Goal: Information Seeking & Learning: Find specific page/section

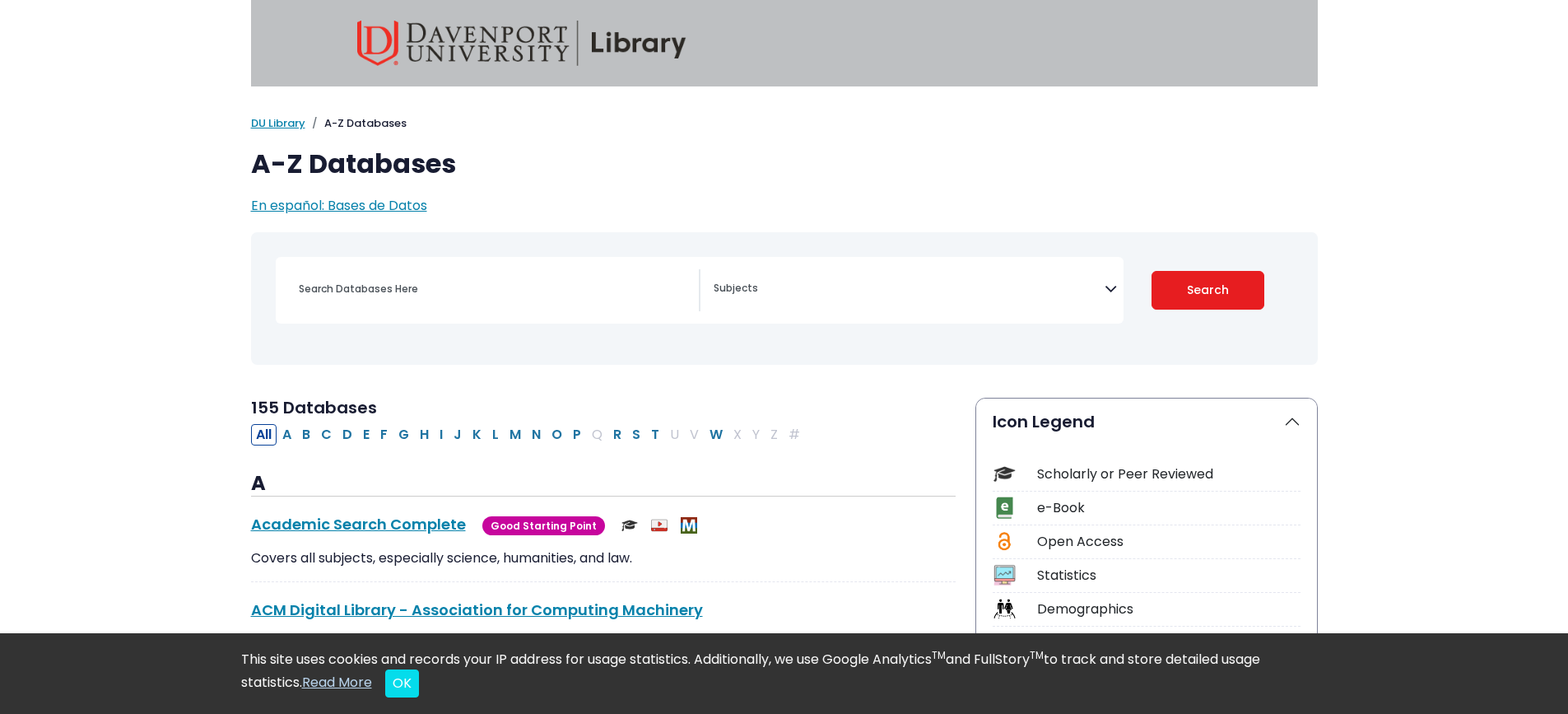
select select "Database Subject Filter"
click at [1121, 296] on div "[MEDICAL_DATA] Guide Accounting, Finance & Economics (ACCT, FINC & ECON) Advert…" at bounding box center [919, 290] width 410 height 42
click at [1108, 289] on icon "Search filters" at bounding box center [1111, 285] width 12 height 25
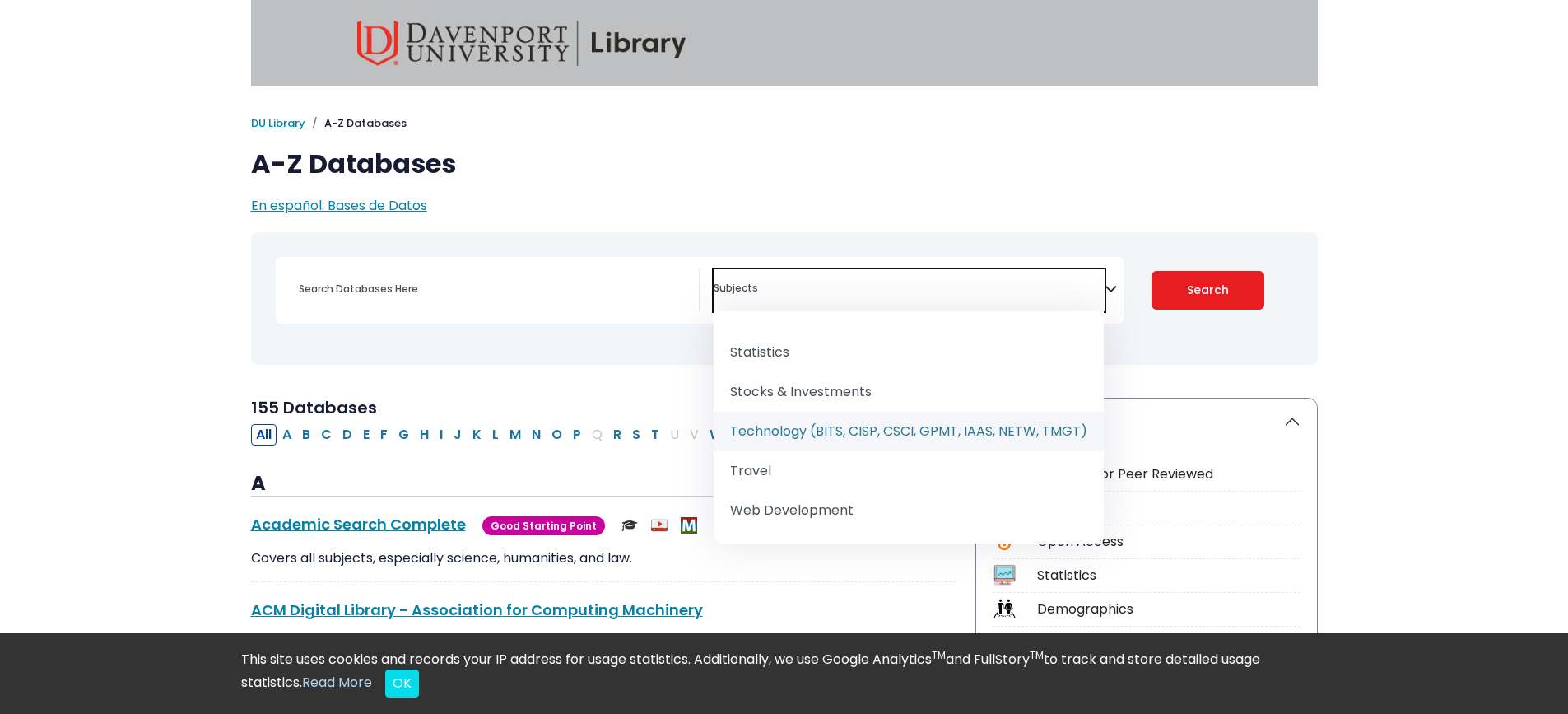
scroll to position [82, 0]
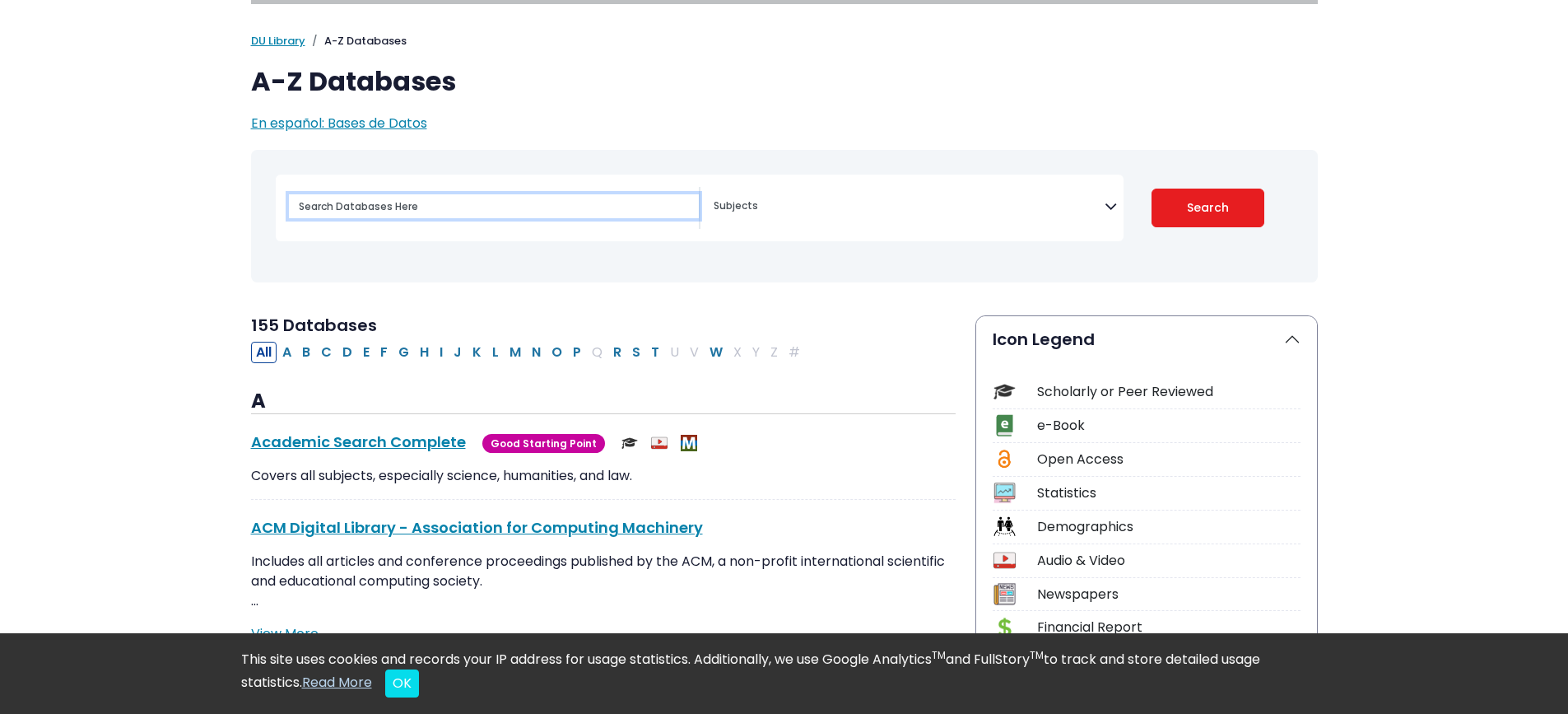
click at [526, 209] on input "Search database by title or keyword" at bounding box center [493, 206] width 410 height 24
click at [308, 208] on input "tachnology" at bounding box center [493, 206] width 410 height 24
type input "technology"
click at [1202, 203] on button "Search" at bounding box center [1207, 208] width 113 height 39
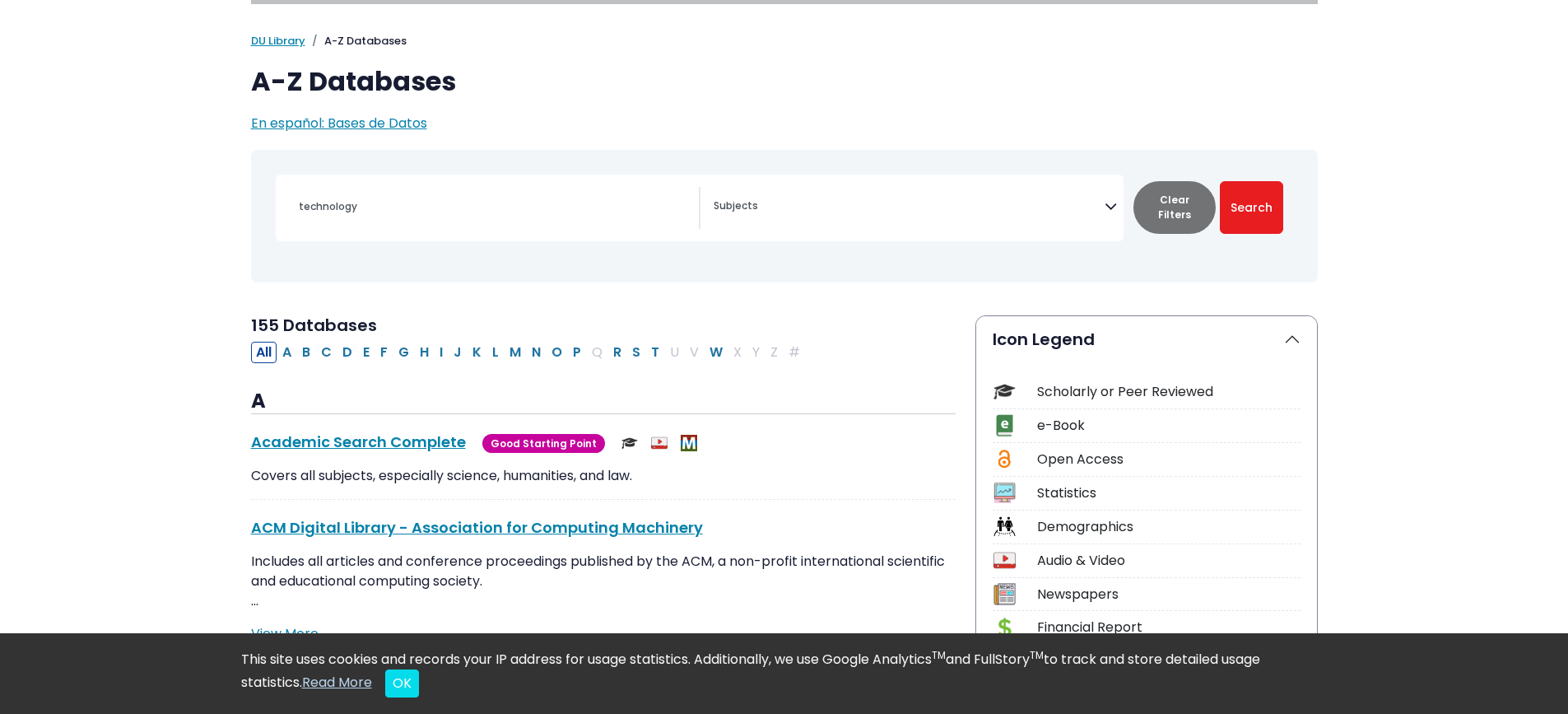
select select "Database Subject Filter"
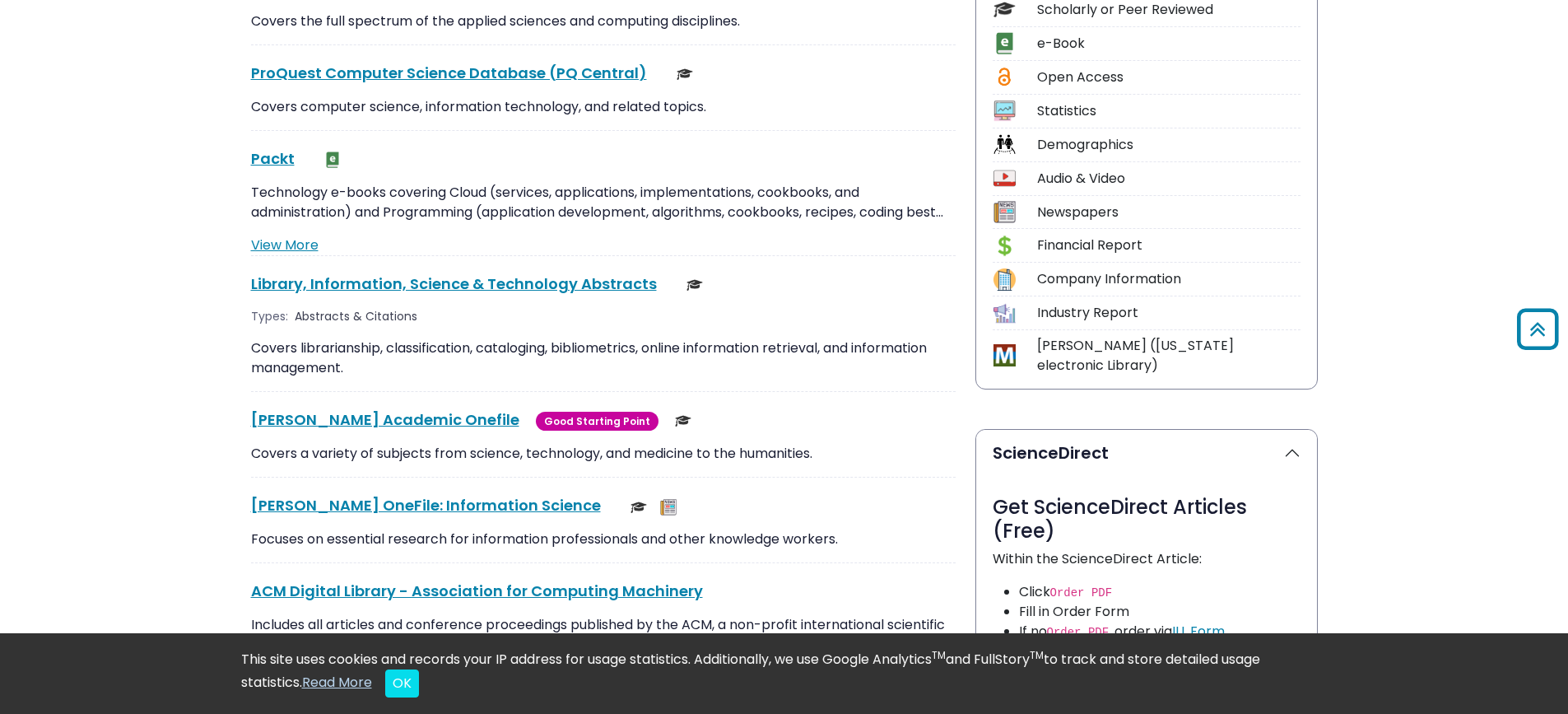
scroll to position [412, 0]
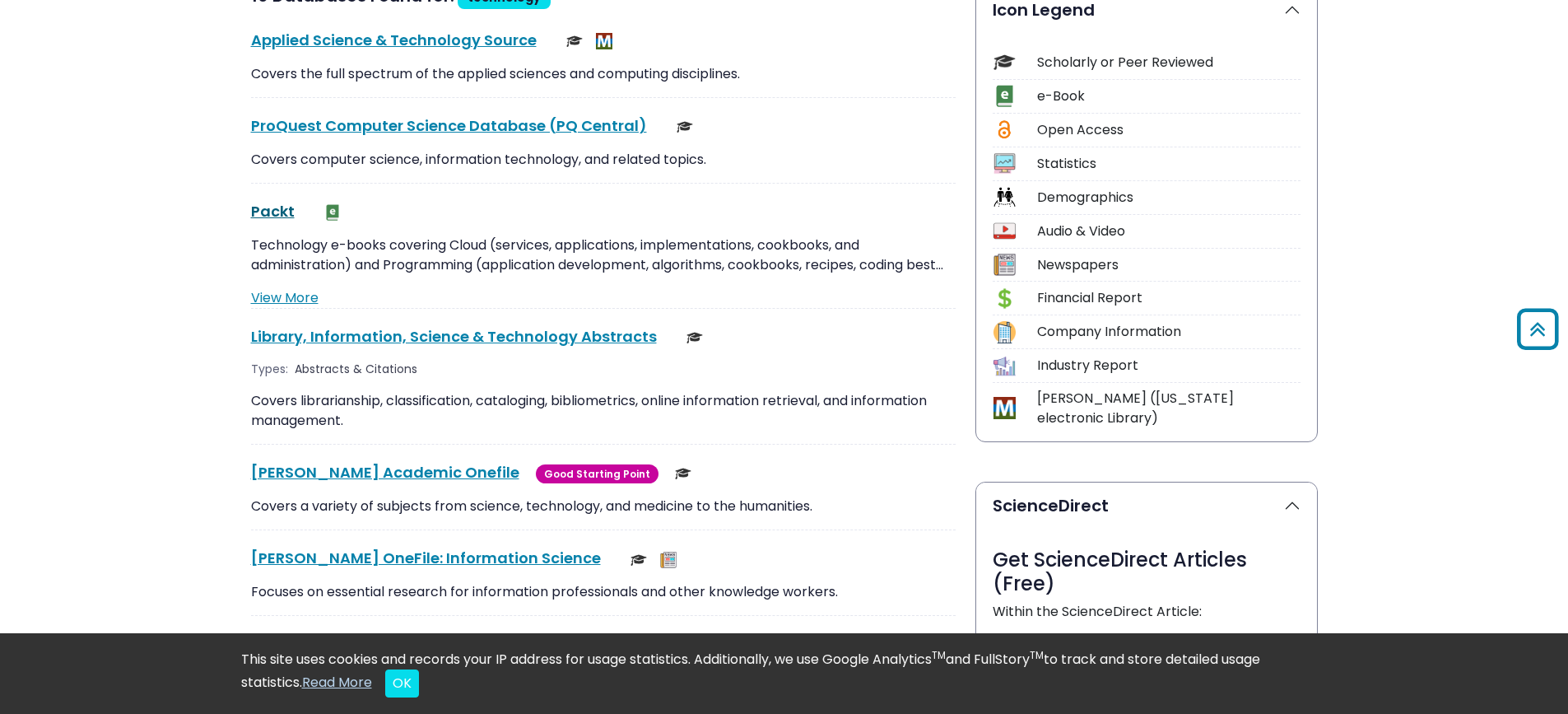
click at [280, 214] on link "Packt This link opens in a new window" at bounding box center [272, 211] width 43 height 20
